Goal: Transaction & Acquisition: Subscribe to service/newsletter

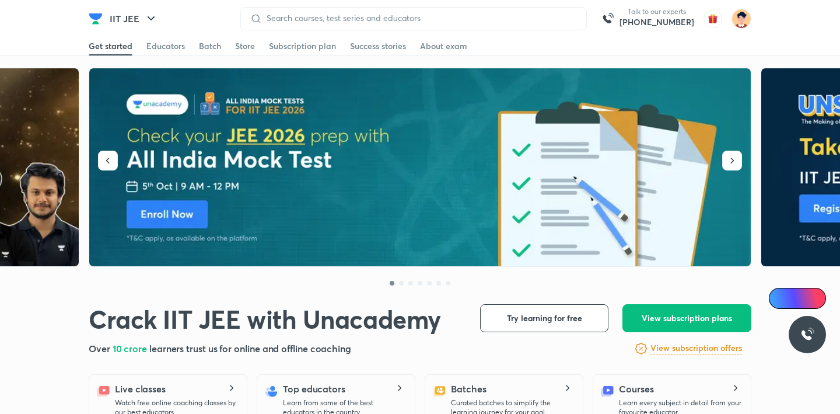
scroll to position [4, 0]
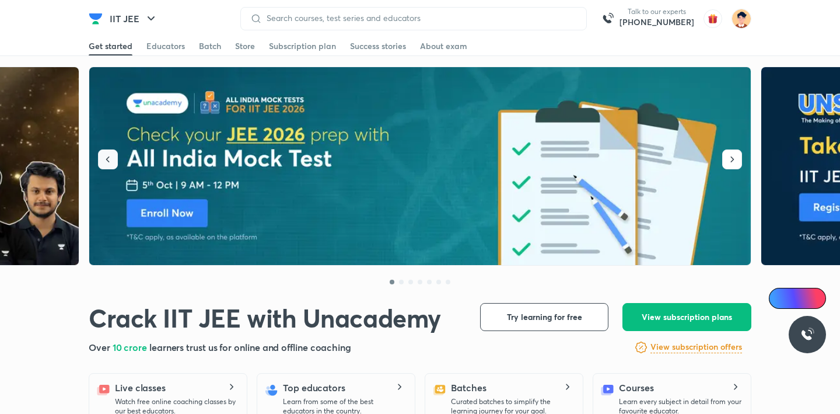
click at [115, 161] on button "button" at bounding box center [108, 159] width 20 height 20
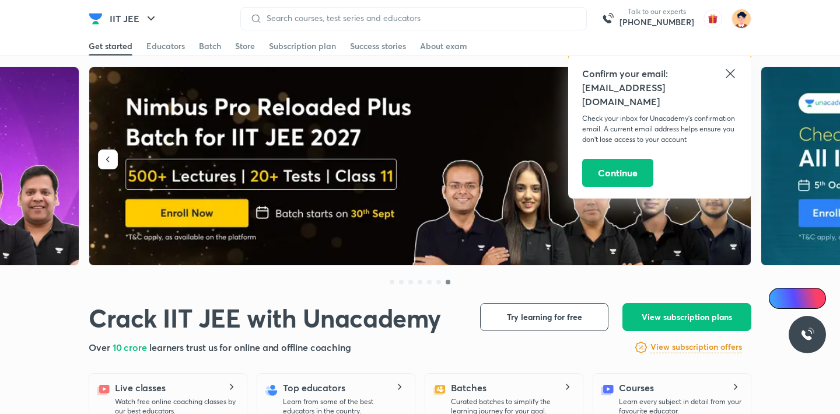
click at [724, 74] on icon at bounding box center [731, 74] width 14 height 14
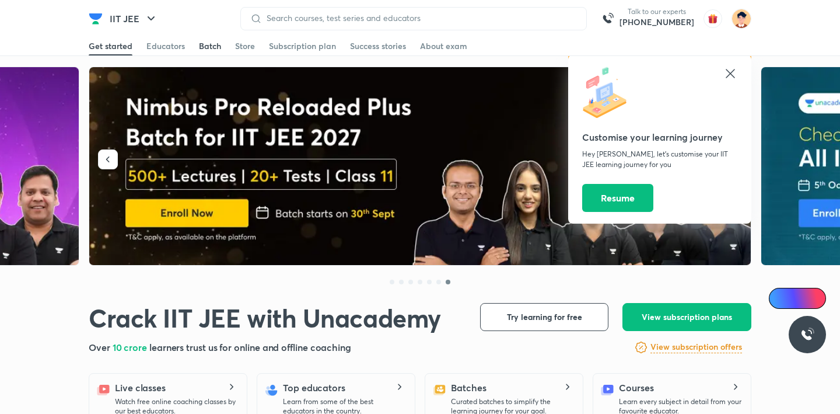
click at [212, 47] on div "Batch" at bounding box center [210, 46] width 22 height 12
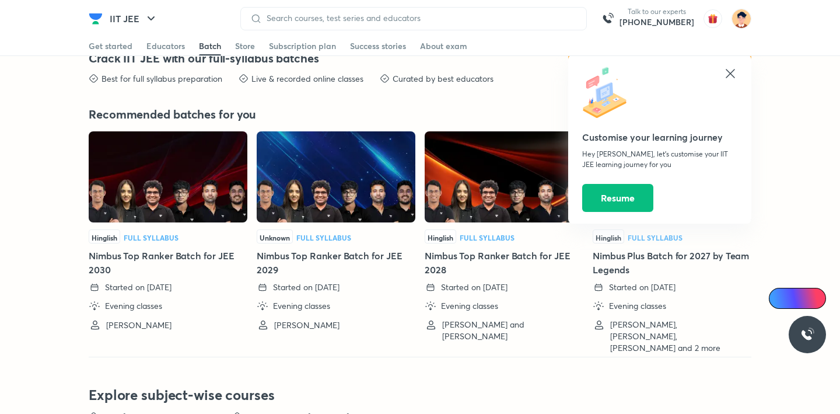
scroll to position [2642, 0]
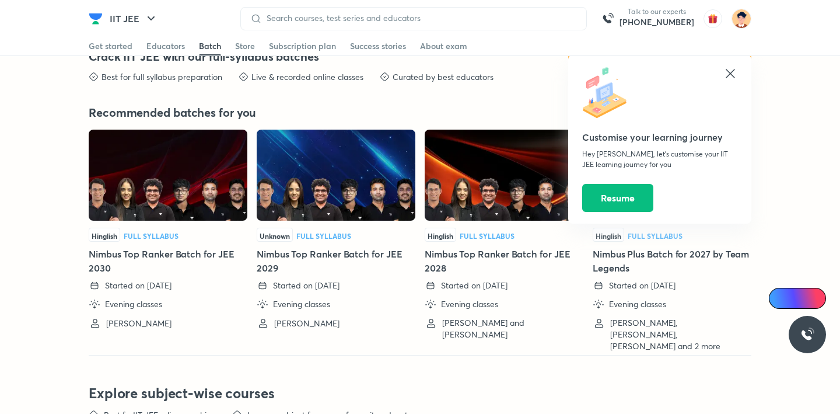
click at [731, 74] on icon at bounding box center [730, 73] width 9 height 9
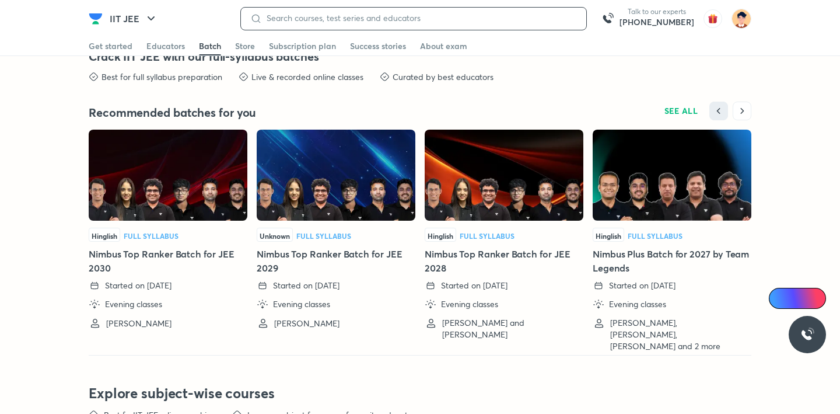
click at [535, 18] on input at bounding box center [419, 17] width 315 height 9
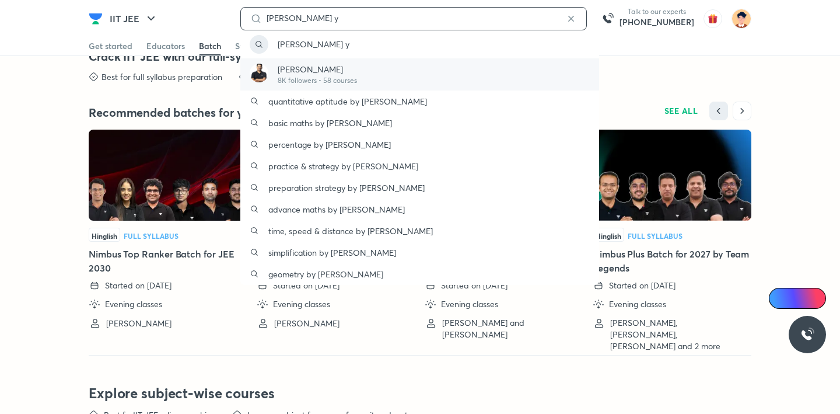
type input "[PERSON_NAME] y"
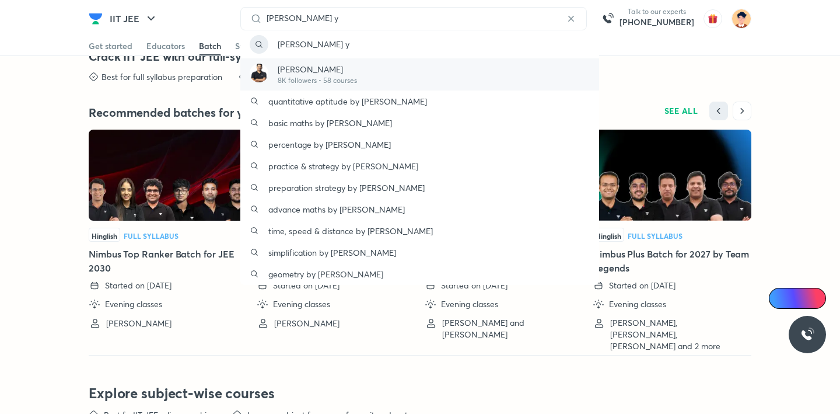
click at [398, 63] on div "[PERSON_NAME] 8K followers • 58 courses" at bounding box center [419, 74] width 359 height 32
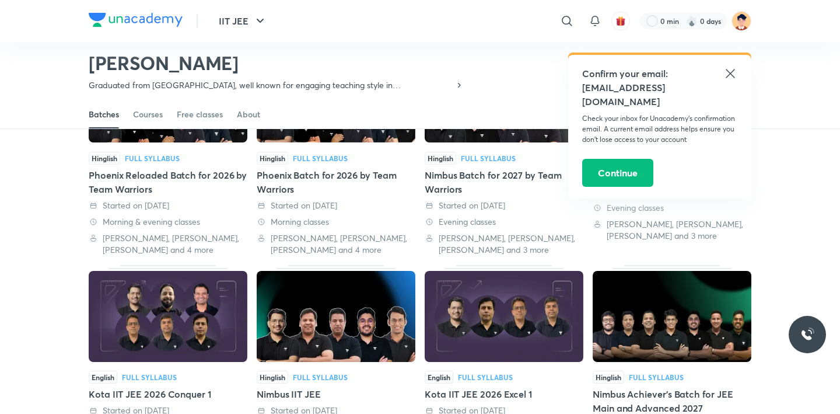
scroll to position [370, 0]
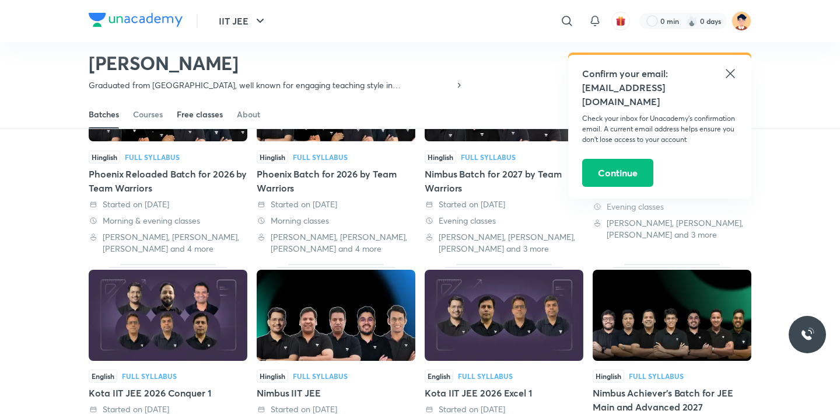
click at [184, 113] on div "Free classes" at bounding box center [200, 115] width 46 height 12
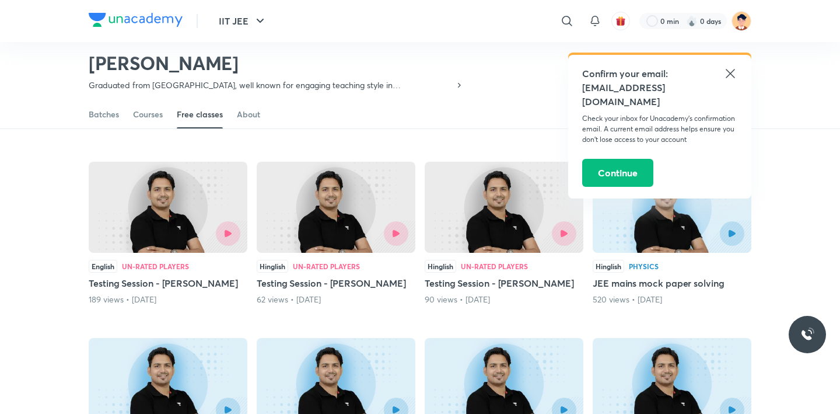
scroll to position [260, 0]
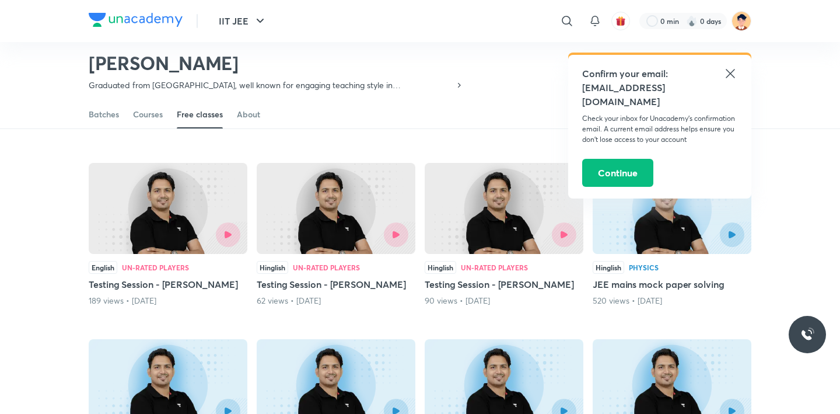
click at [728, 73] on icon at bounding box center [731, 74] width 14 height 14
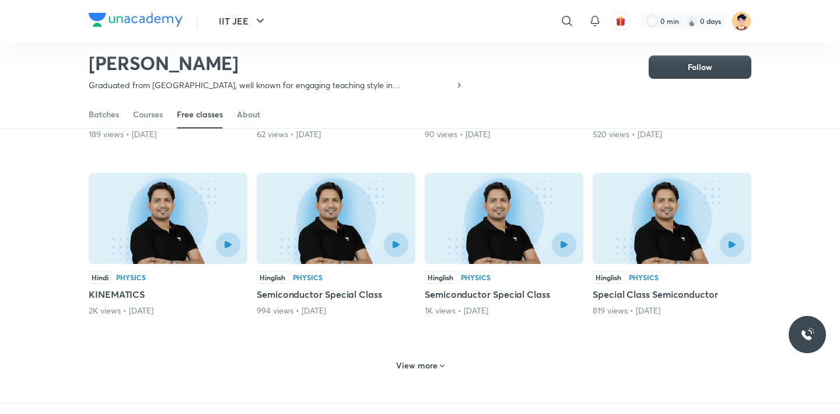
scroll to position [445, 0]
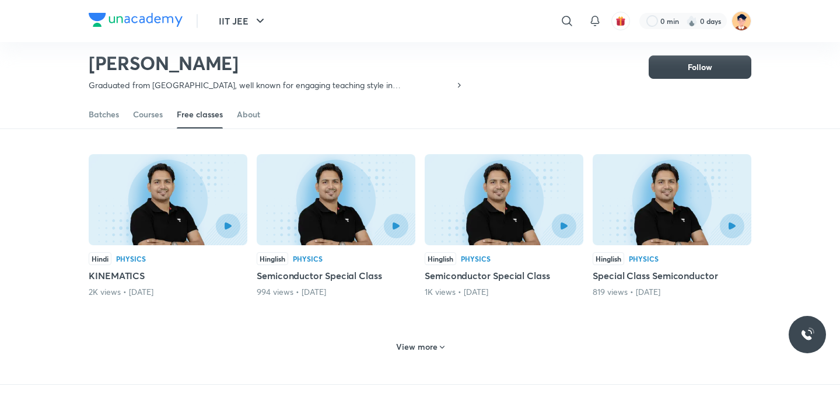
click at [441, 343] on icon at bounding box center [442, 347] width 9 height 9
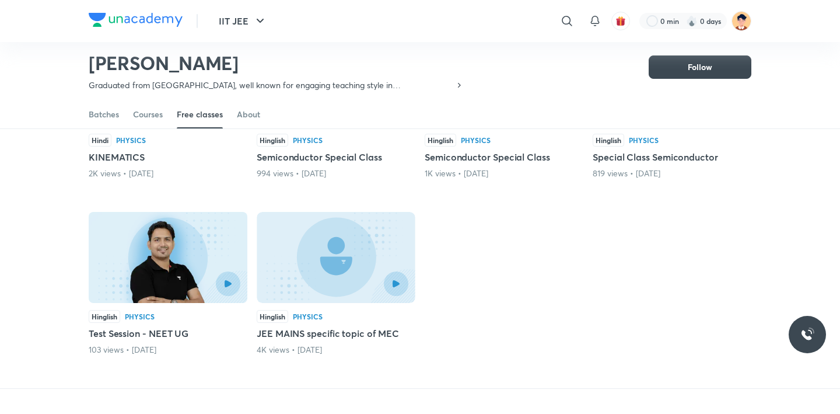
scroll to position [564, 0]
click at [155, 111] on div "Courses" at bounding box center [148, 115] width 30 height 12
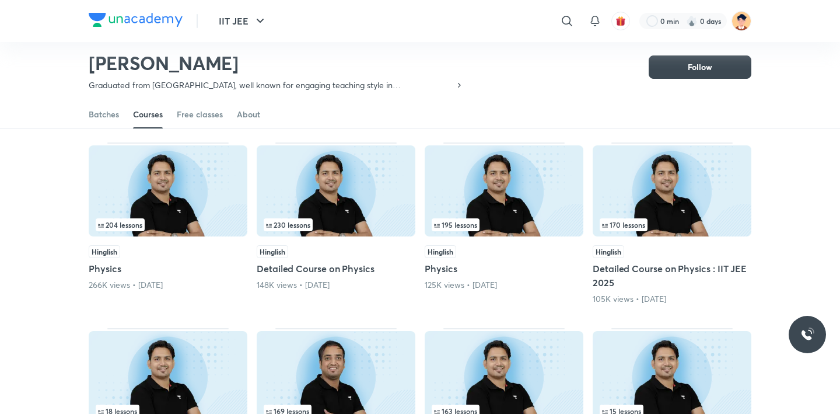
scroll to position [92, 0]
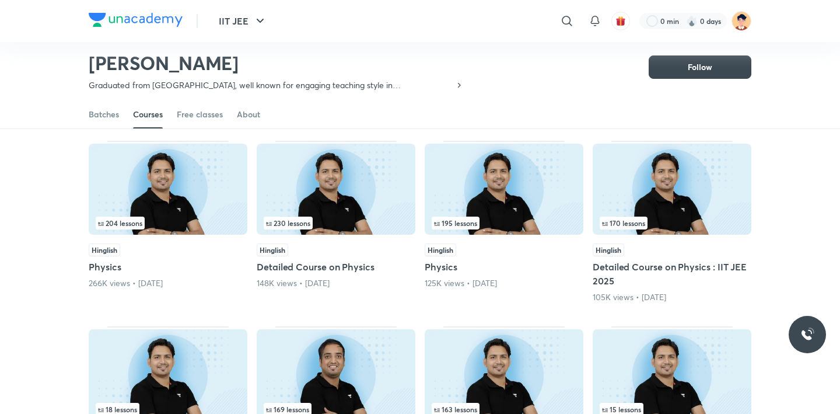
click at [688, 208] on img at bounding box center [672, 189] width 159 height 91
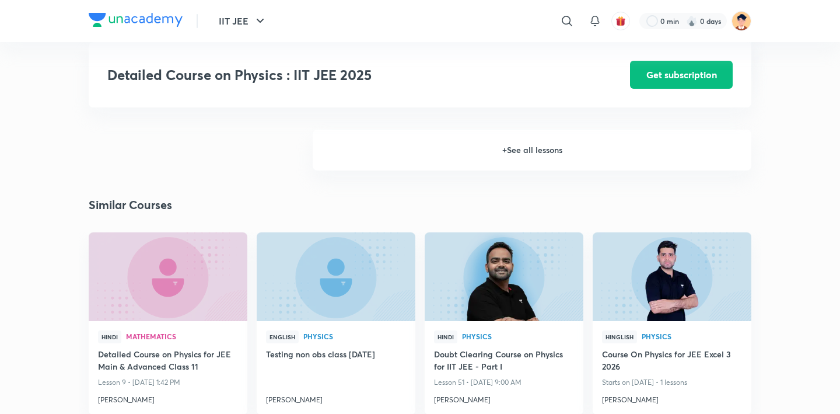
scroll to position [873, 0]
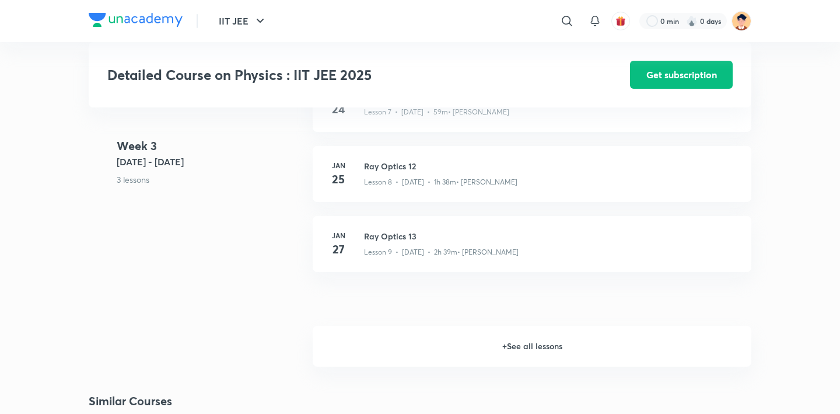
click at [510, 337] on h6 "+ See all lessons" at bounding box center [532, 346] width 439 height 41
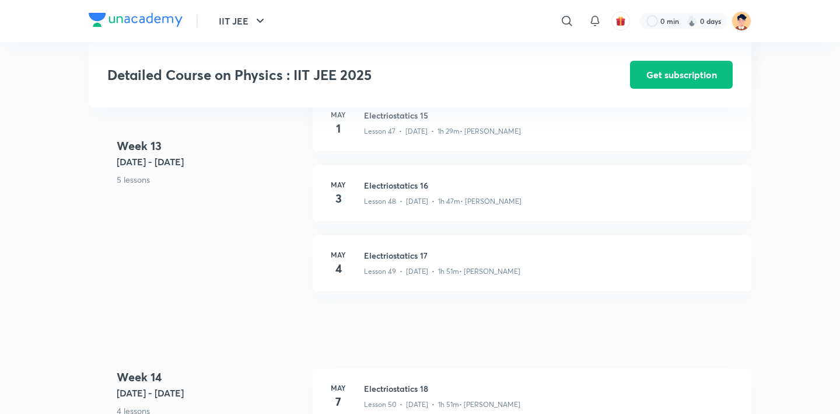
scroll to position [4278, 0]
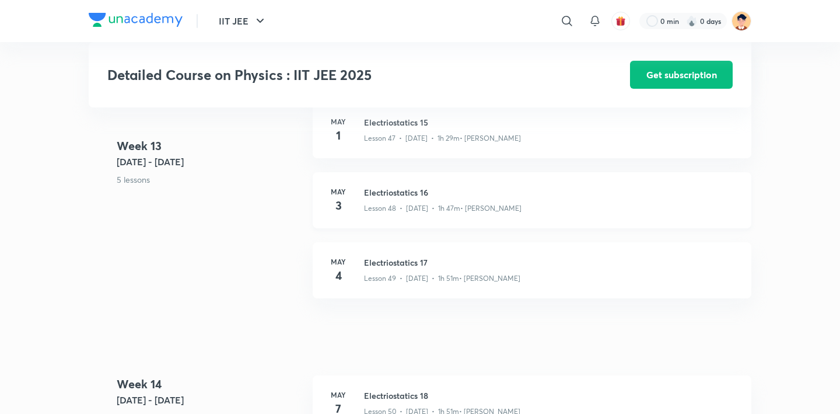
click at [459, 210] on p "Lesson 48 • [DATE] • 1h 47m • [PERSON_NAME]" at bounding box center [443, 208] width 158 height 11
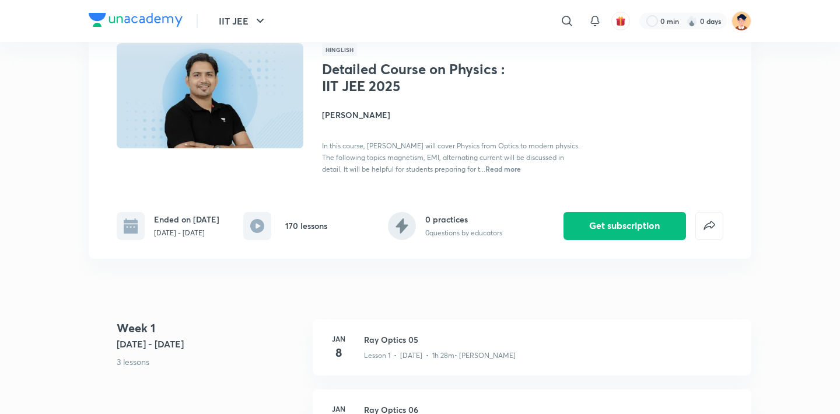
scroll to position [84, 0]
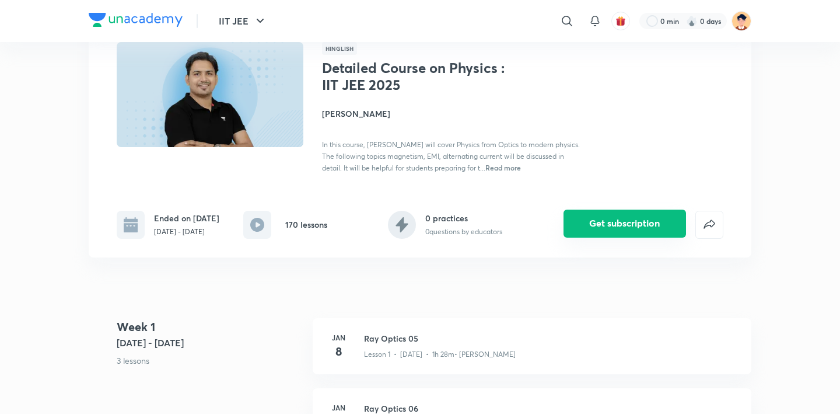
click at [635, 224] on button "Get subscription" at bounding box center [625, 224] width 123 height 28
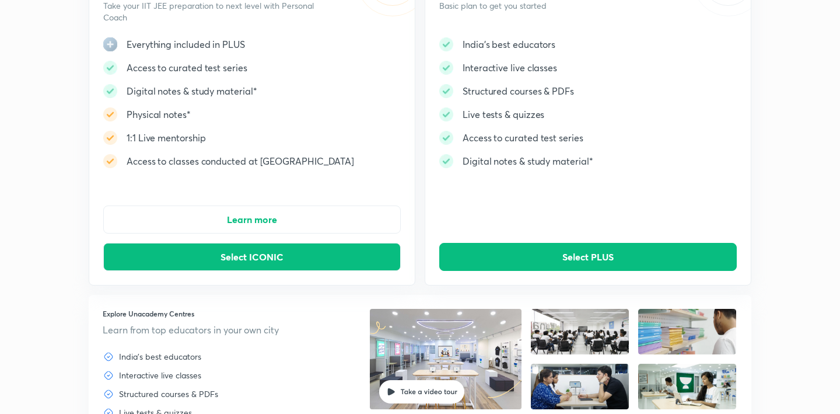
scroll to position [131, 0]
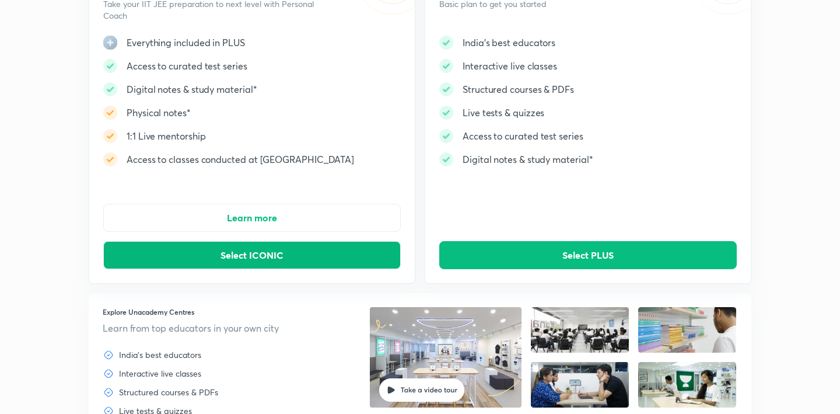
click at [271, 259] on span "Select ICONIC" at bounding box center [252, 255] width 63 height 12
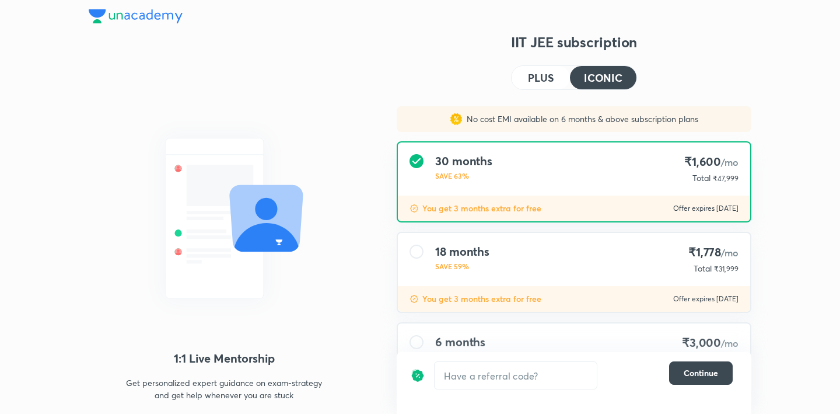
scroll to position [128, 0]
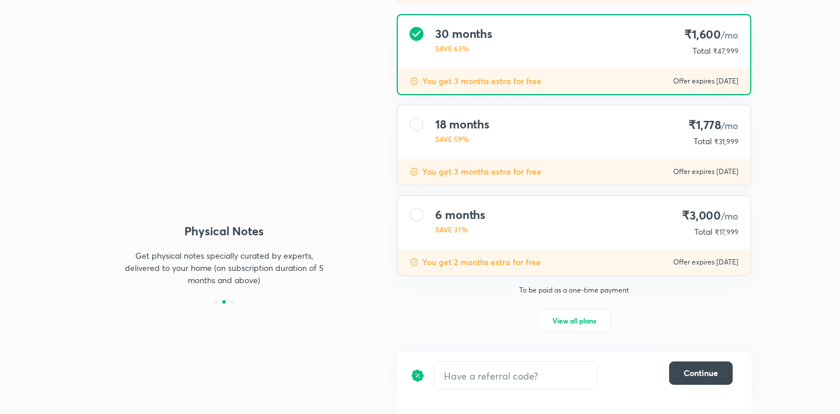
click at [448, 221] on h4 "6 months" at bounding box center [460, 215] width 50 height 14
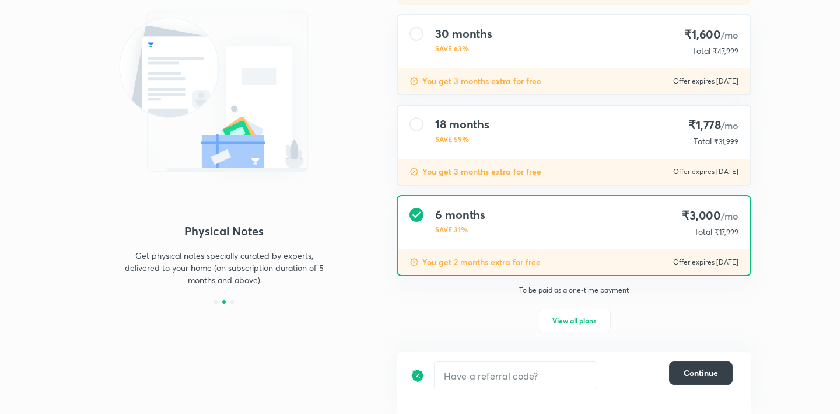
click at [688, 378] on span "Continue" at bounding box center [701, 373] width 34 height 12
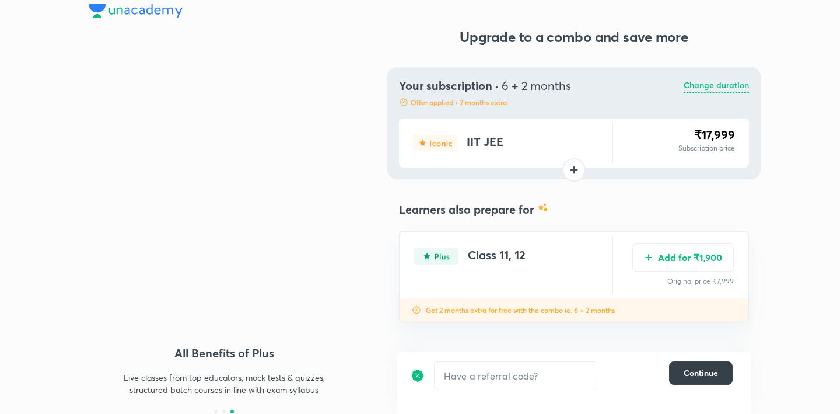
scroll to position [5, 0]
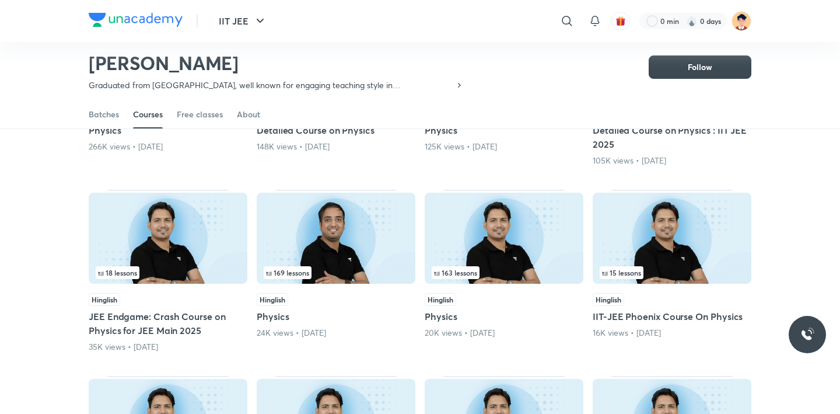
scroll to position [300, 0]
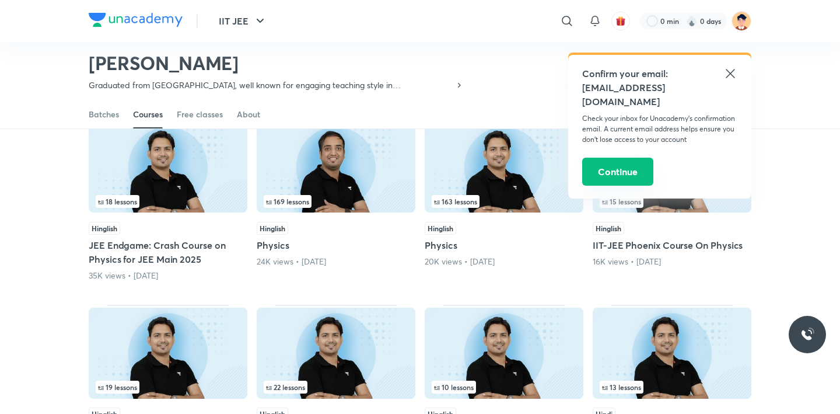
click at [617, 160] on button "Continue" at bounding box center [618, 172] width 71 height 28
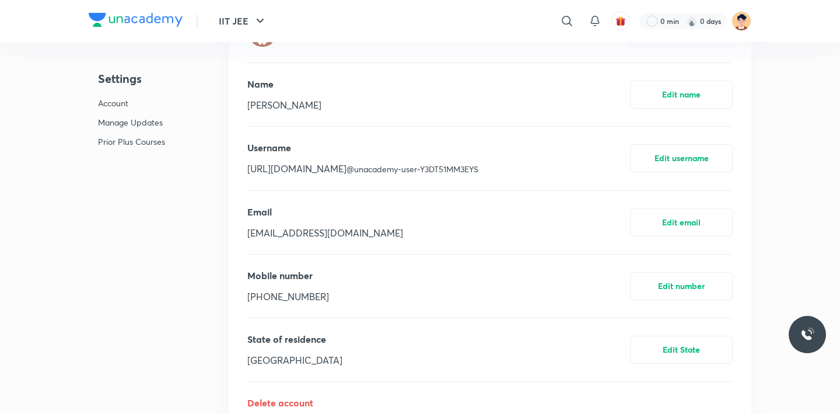
scroll to position [2883, 0]
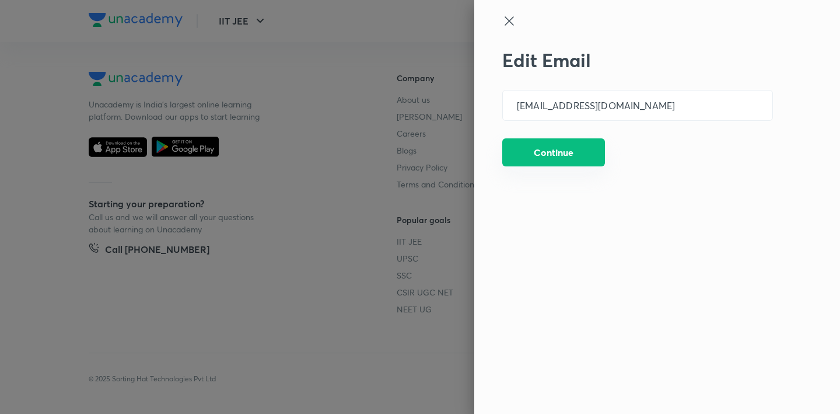
click at [590, 150] on button "Continue" at bounding box center [554, 152] width 103 height 28
click at [512, 21] on icon at bounding box center [510, 21] width 14 height 14
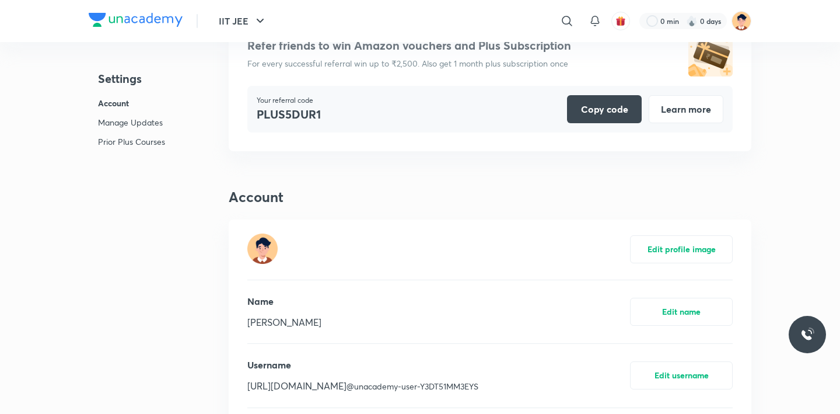
scroll to position [69, 0]
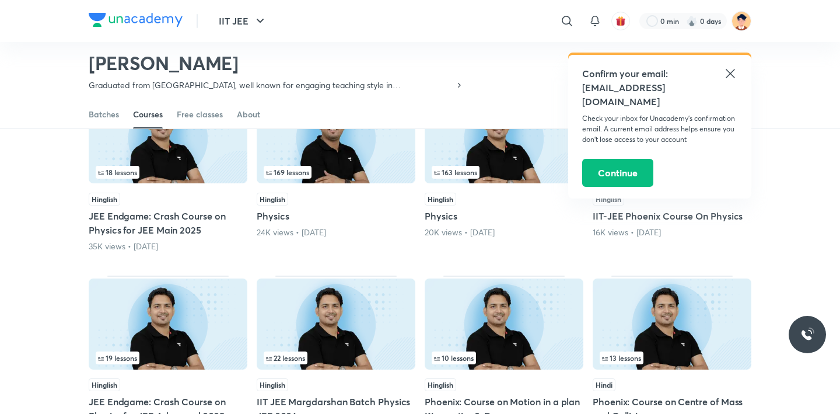
scroll to position [414, 0]
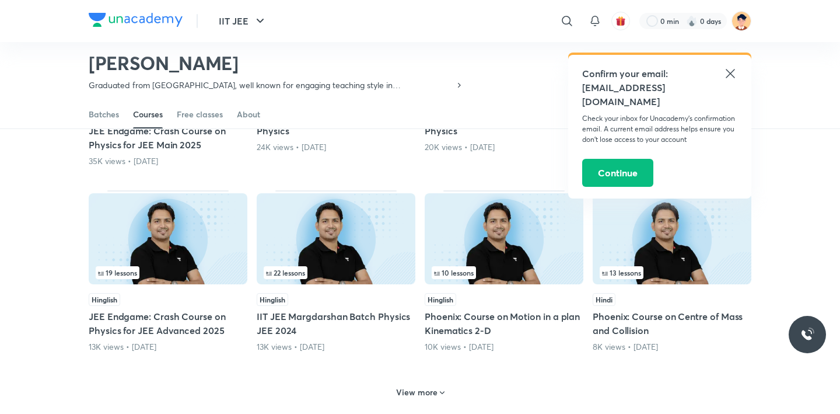
click at [169, 238] on img at bounding box center [168, 238] width 159 height 91
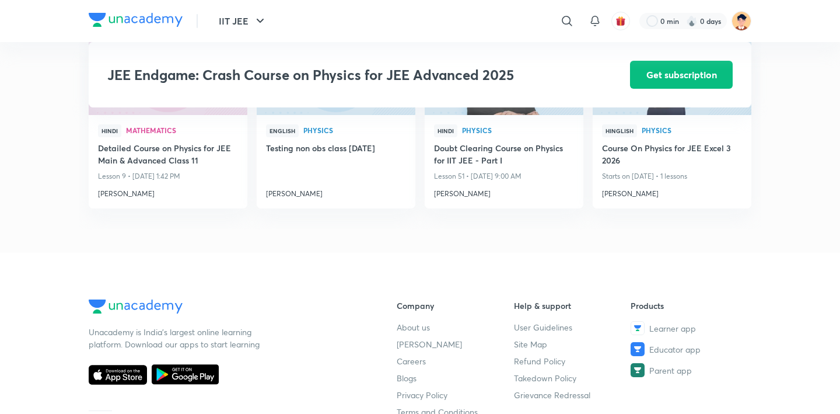
scroll to position [944, 0]
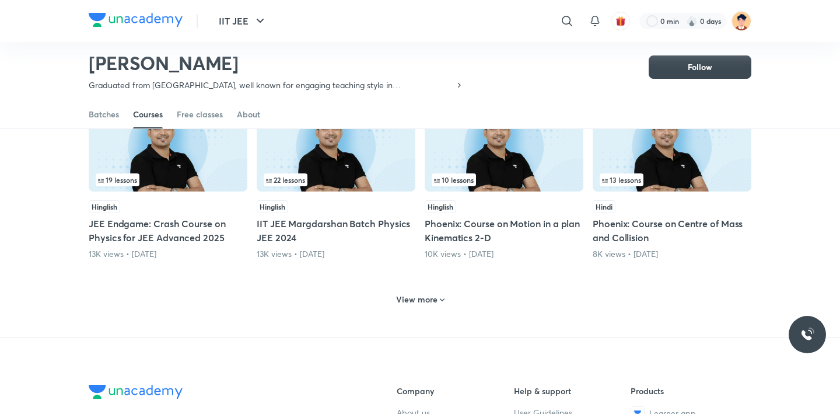
scroll to position [484, 0]
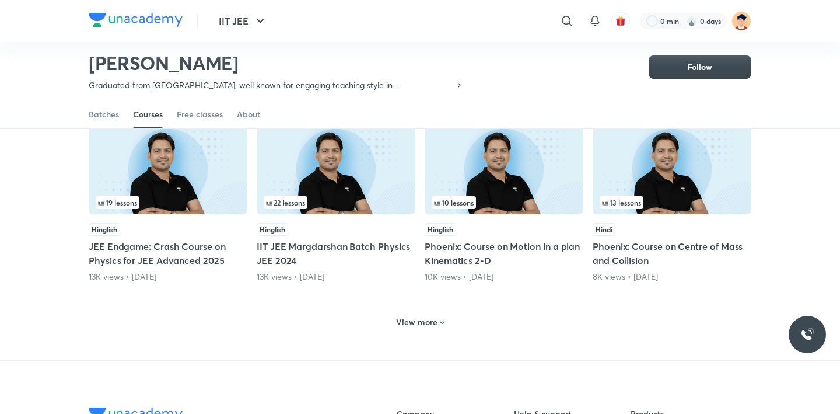
click at [428, 318] on h6 "View more" at bounding box center [416, 322] width 41 height 12
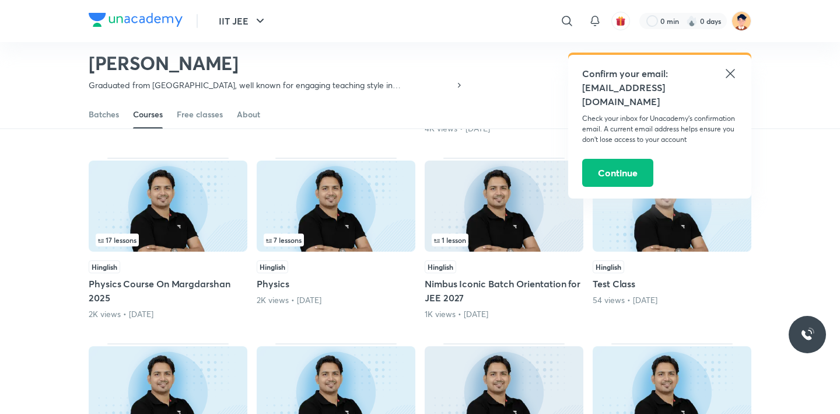
scroll to position [1127, 0]
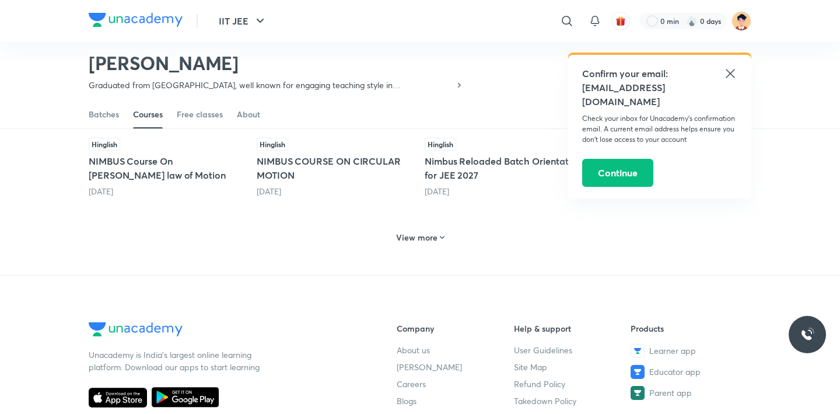
click at [436, 240] on h6 "View more" at bounding box center [416, 238] width 41 height 12
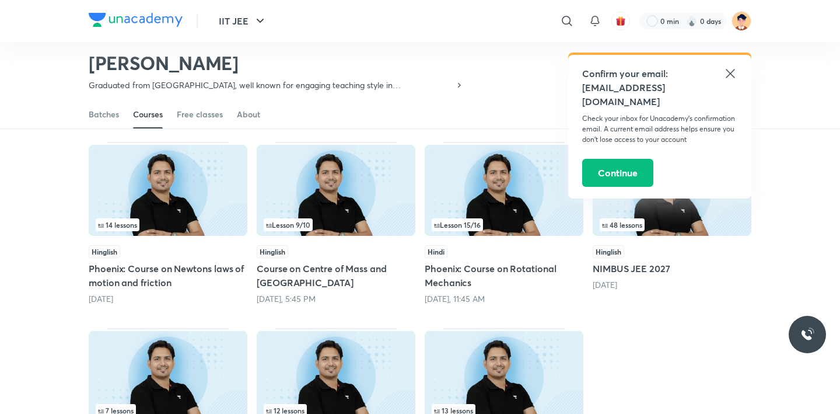
scroll to position [1145, 0]
